Goal: Information Seeking & Learning: Learn about a topic

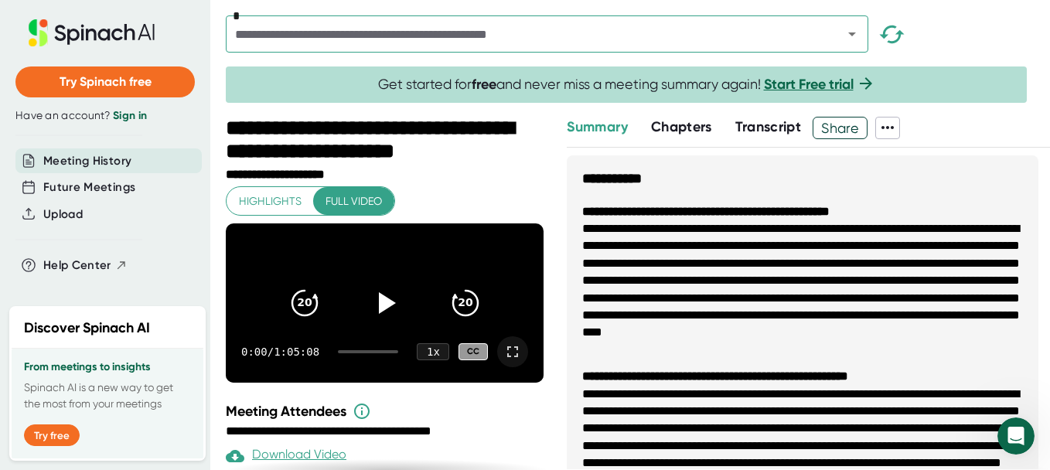
click at [510, 367] on div at bounding box center [512, 351] width 31 height 31
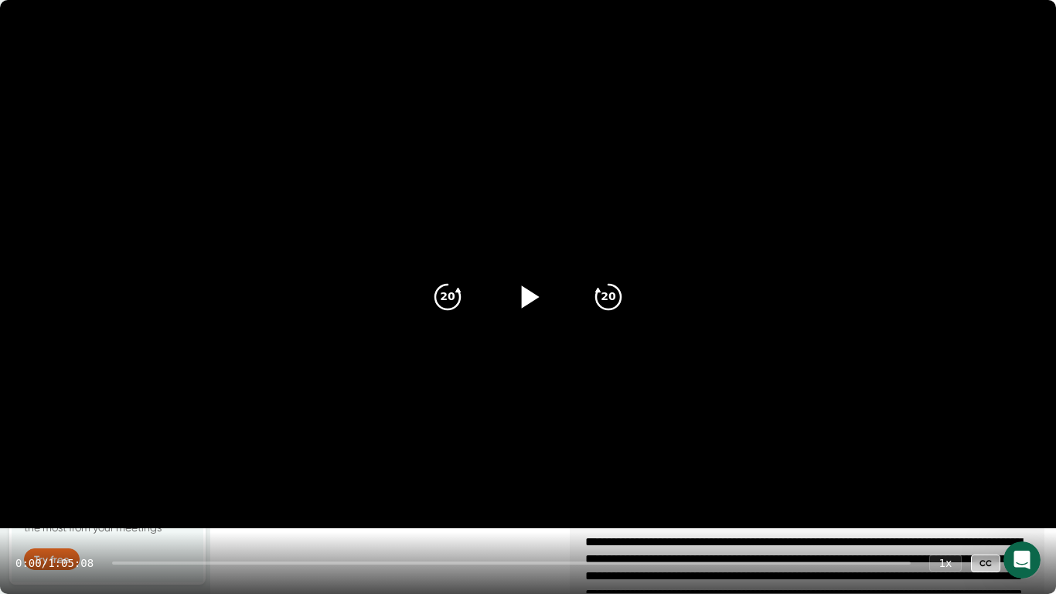
click at [542, 295] on icon at bounding box center [528, 297] width 39 height 39
click at [539, 291] on icon at bounding box center [528, 297] width 39 height 39
